Goal: Use online tool/utility: Utilize a website feature to perform a specific function

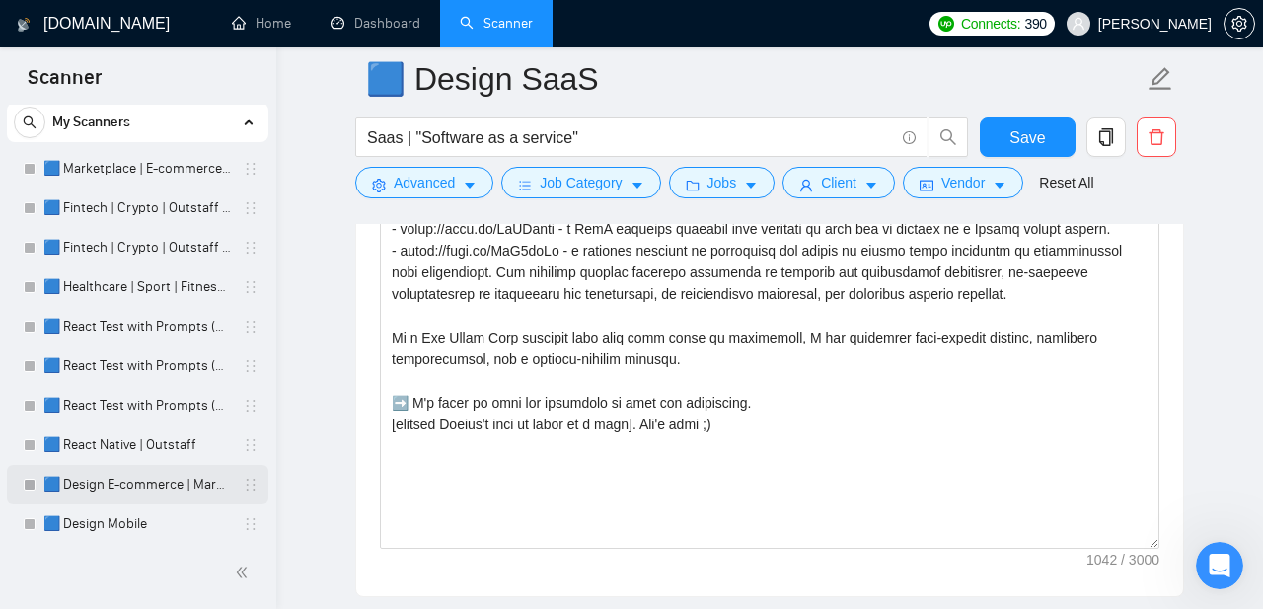
scroll to position [50, 0]
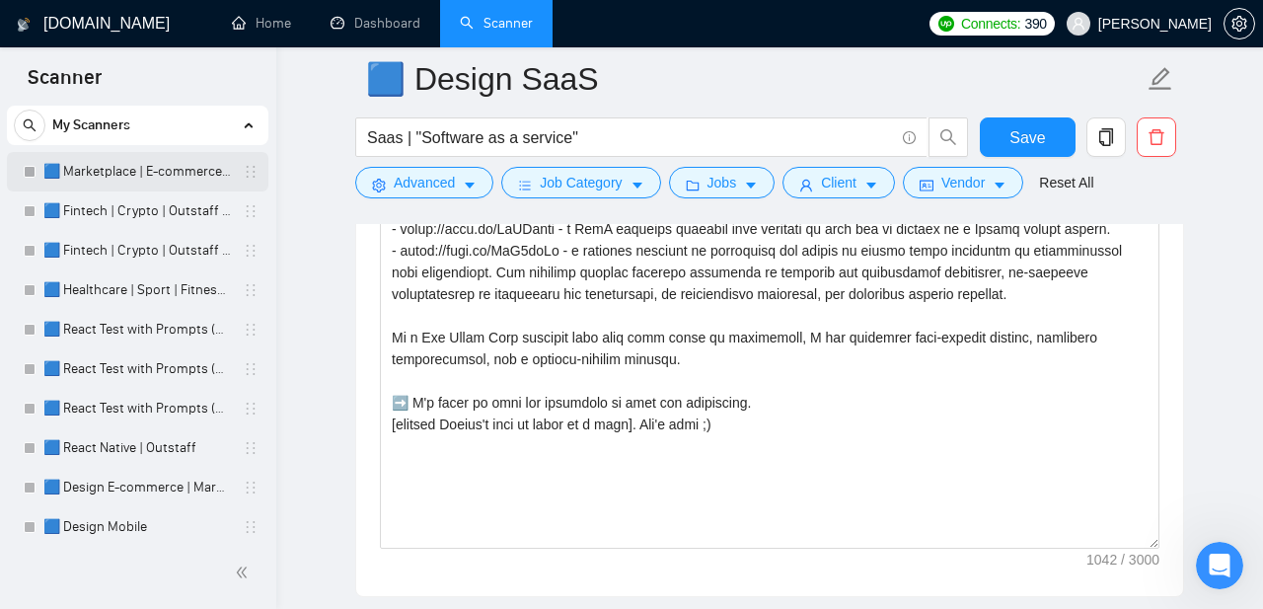
click at [119, 176] on link "🟦 Marketplace | E-commerce | Outstaff" at bounding box center [136, 171] width 187 height 39
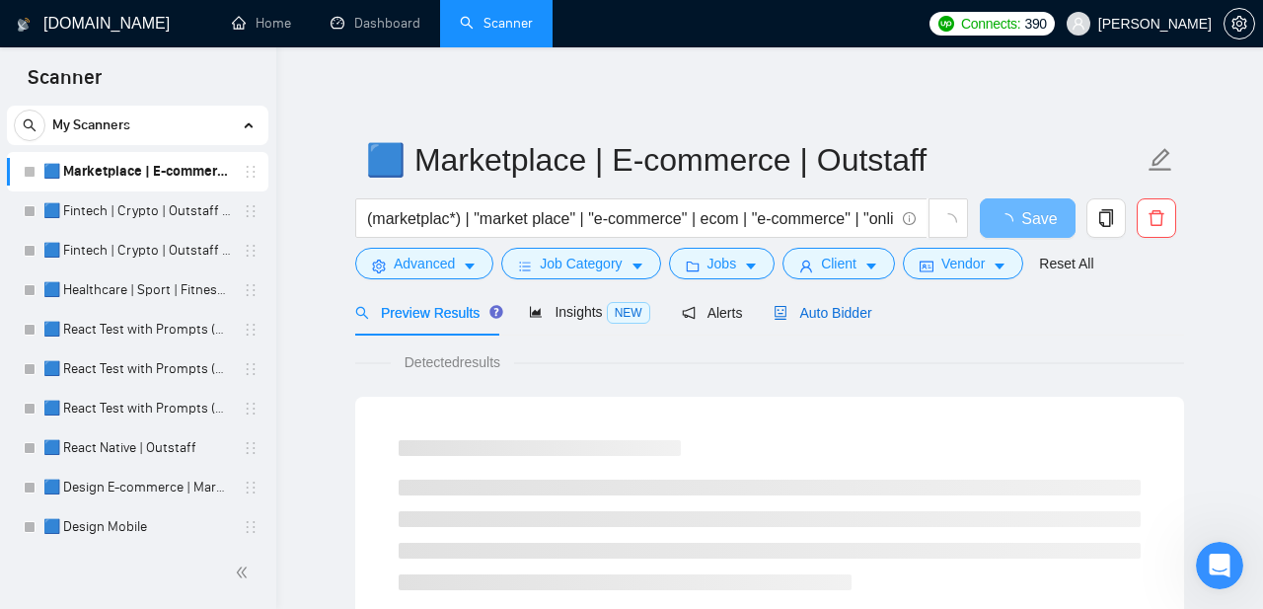
click at [817, 306] on span "Auto Bidder" at bounding box center [822, 313] width 98 height 16
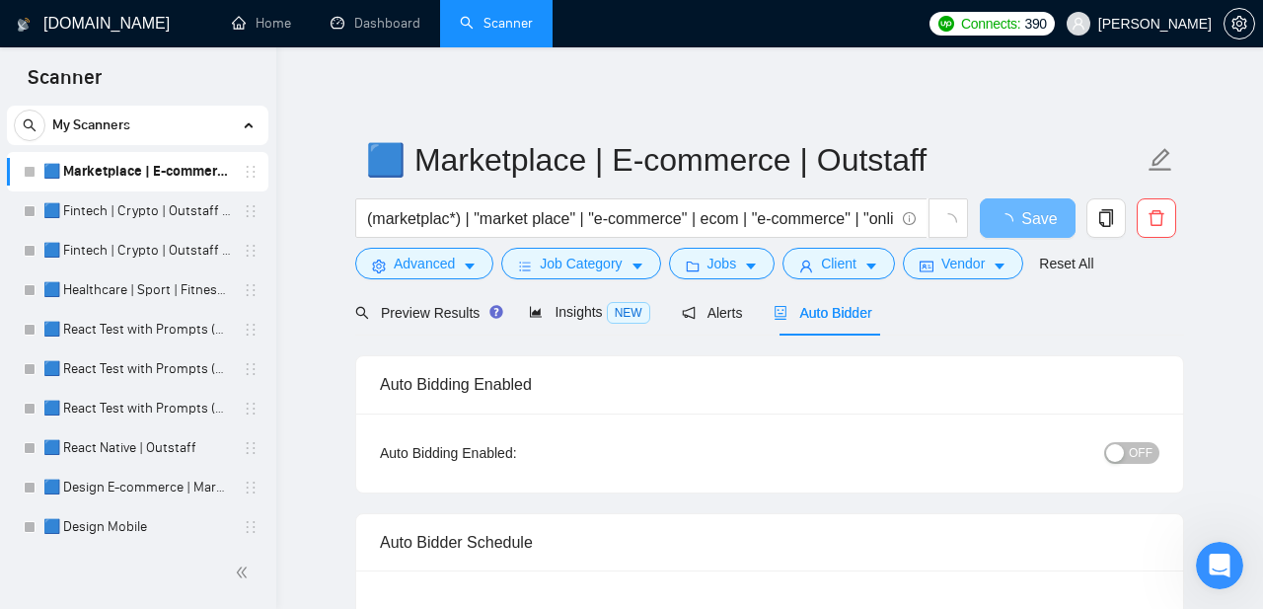
radio input "false"
radio input "true"
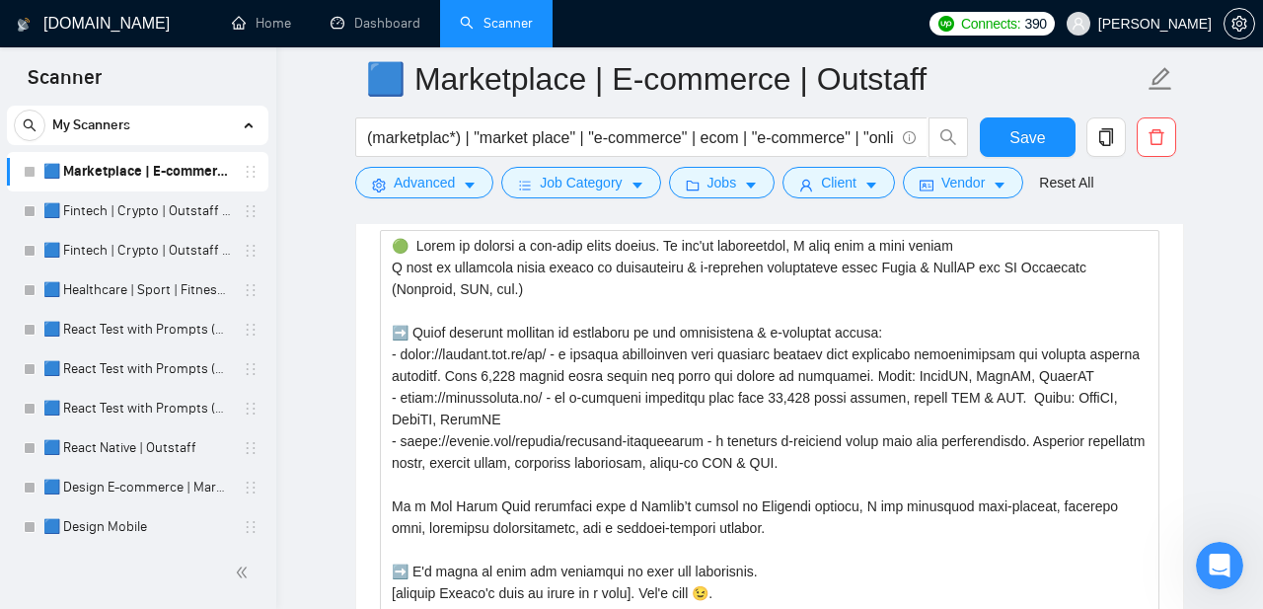
scroll to position [2573, 0]
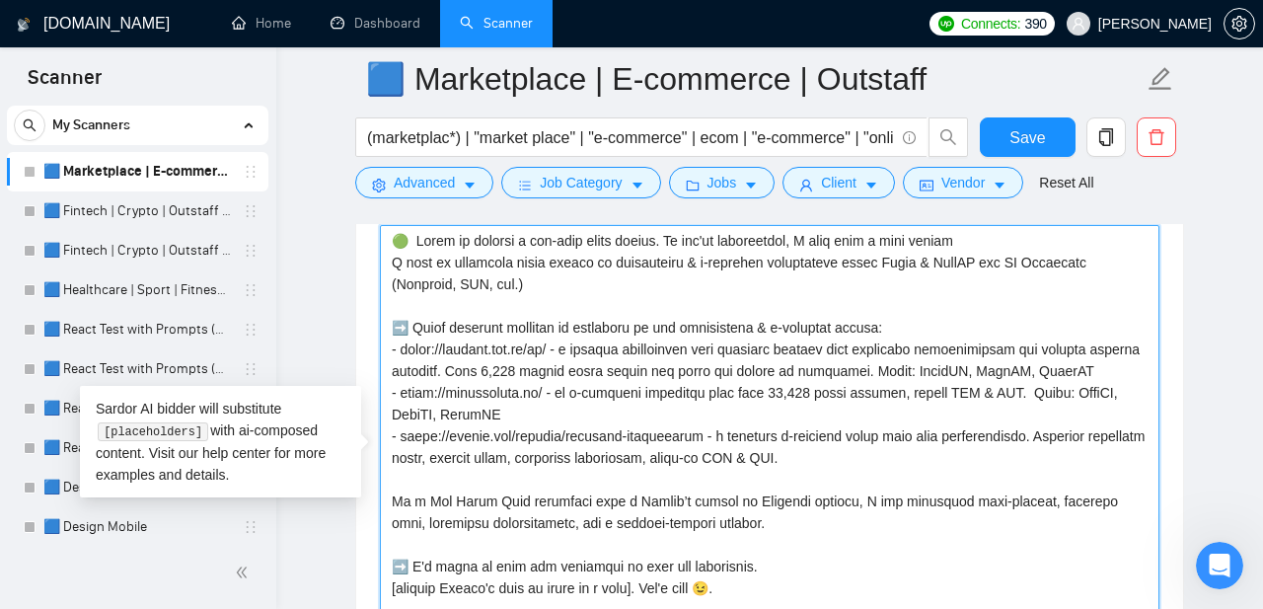
drag, startPoint x: 591, startPoint y: 421, endPoint x: 384, endPoint y: 357, distance: 216.9
click at [384, 357] on textarea "Cover letter template:" at bounding box center [769, 447] width 779 height 444
